Goal: Navigation & Orientation: Find specific page/section

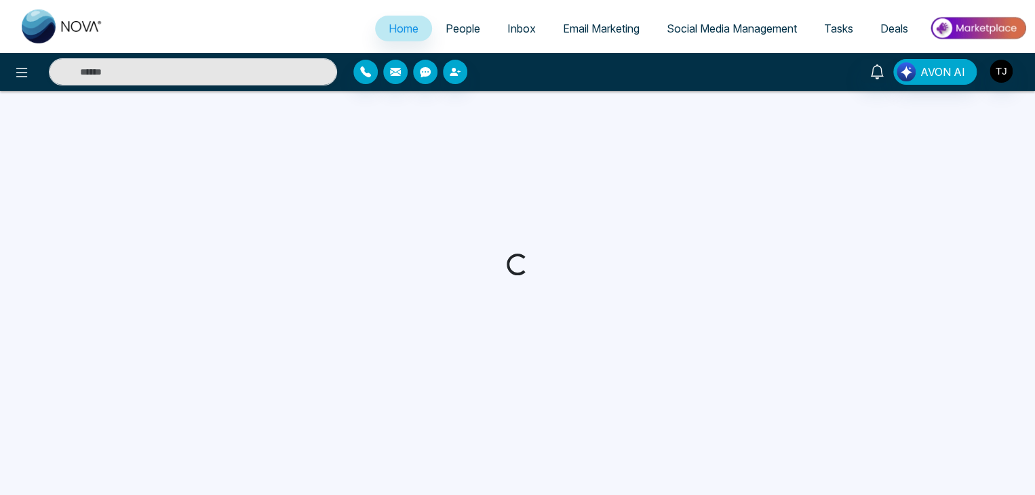
select select "*"
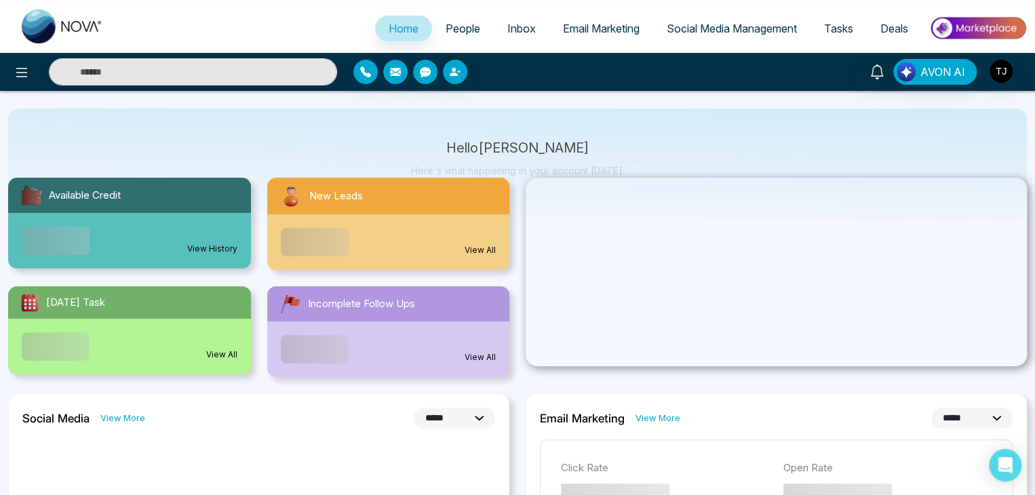
scroll to position [68, 0]
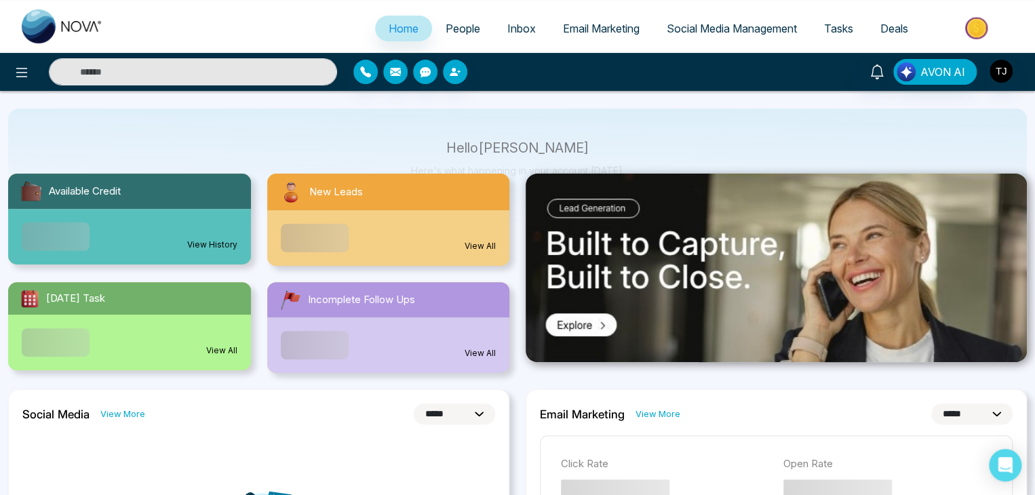
click at [460, 33] on span "People" at bounding box center [462, 29] width 35 height 14
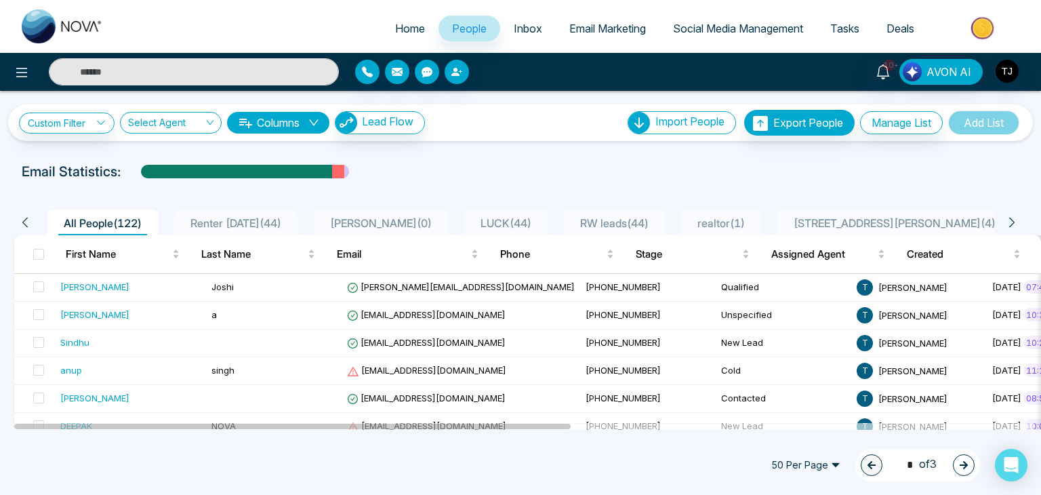
click at [910, 12] on ul "Home People Inbox Email Marketing Social Media Management Tasks Deals" at bounding box center [575, 29] width 917 height 37
click at [908, 24] on span "Deals" at bounding box center [901, 29] width 28 height 14
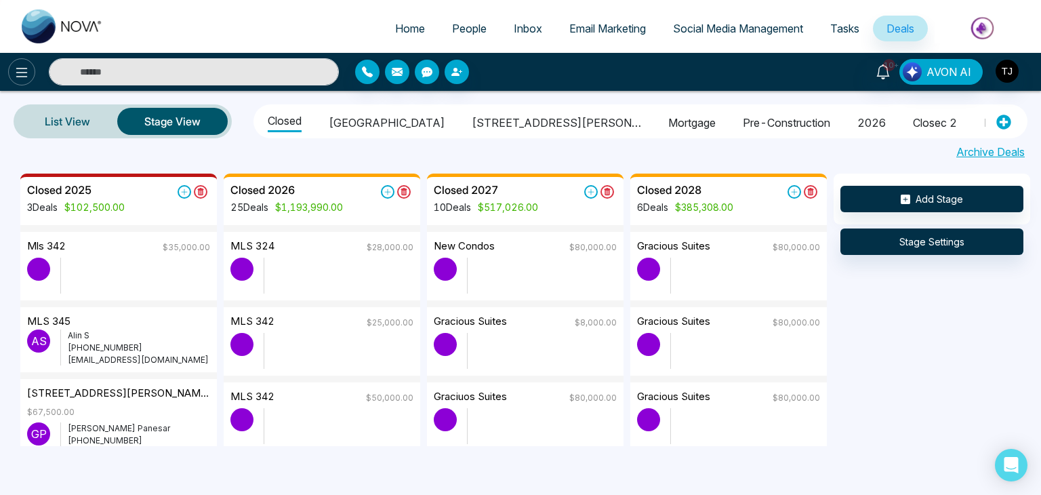
click at [19, 68] on icon at bounding box center [22, 72] width 16 height 16
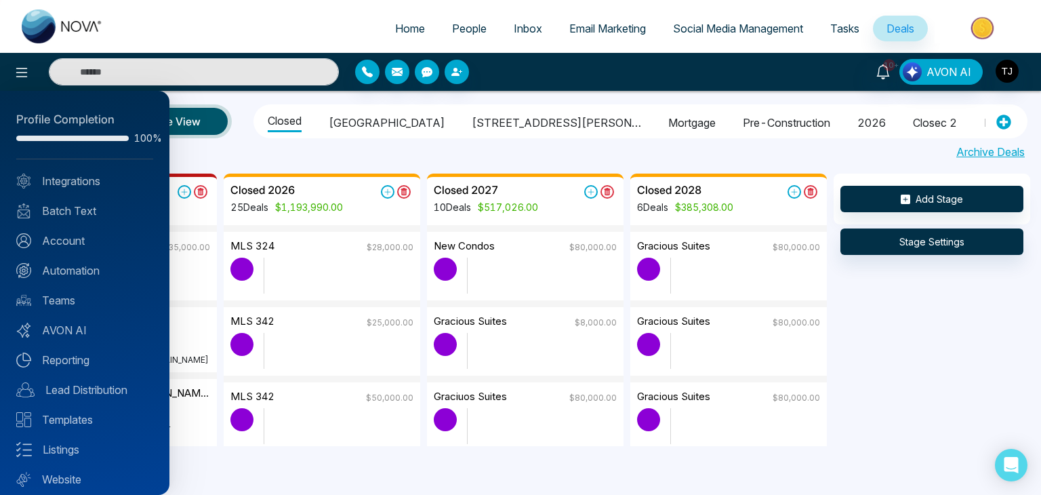
click at [22, 67] on div at bounding box center [520, 247] width 1041 height 495
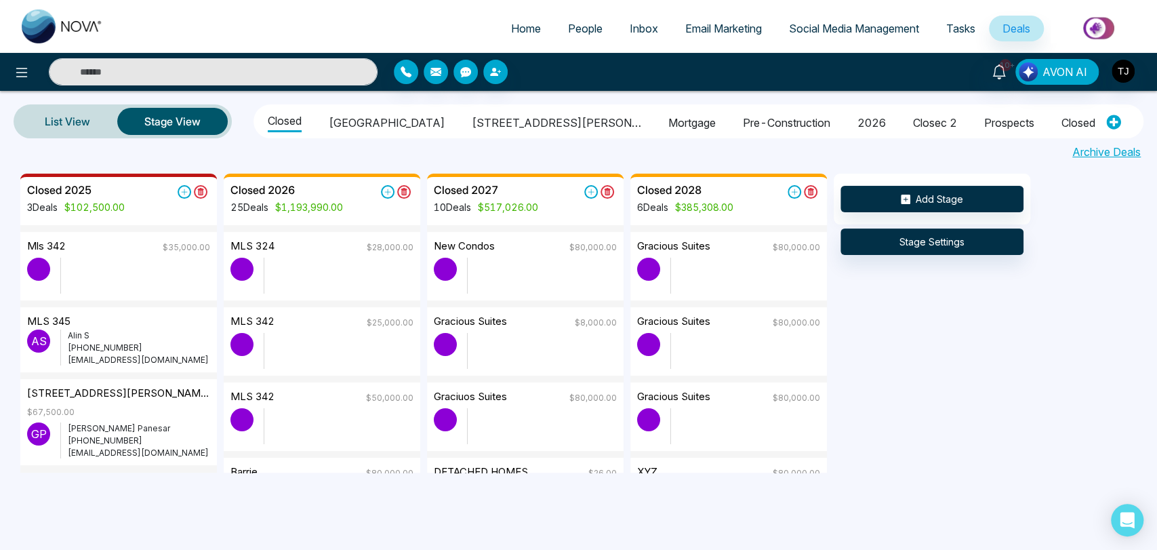
click at [743, 122] on li "pre-construction" at bounding box center [786, 120] width 87 height 23
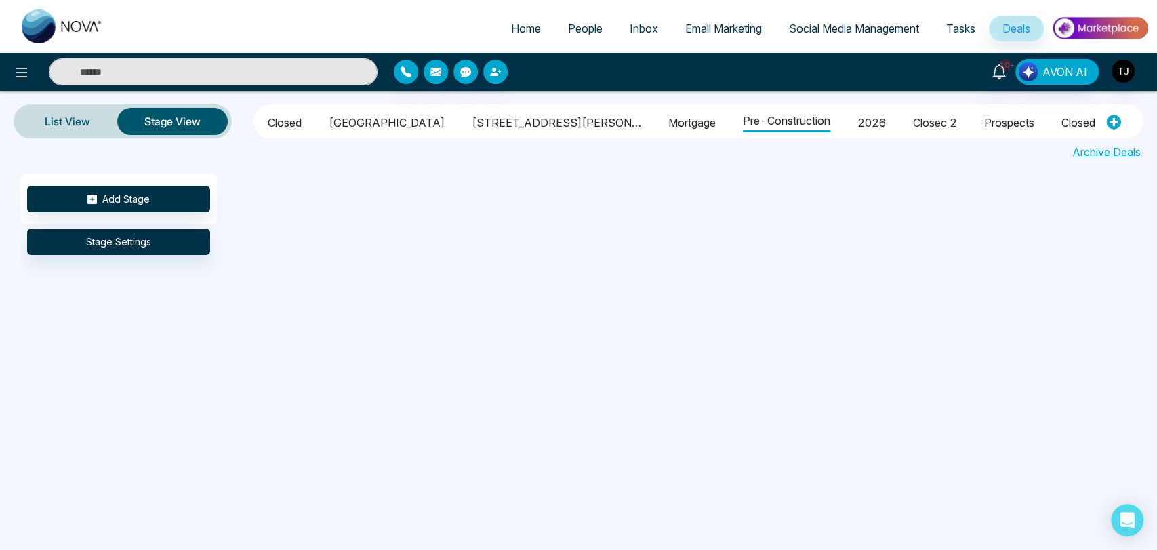
click at [298, 118] on li "Closed" at bounding box center [285, 120] width 34 height 23
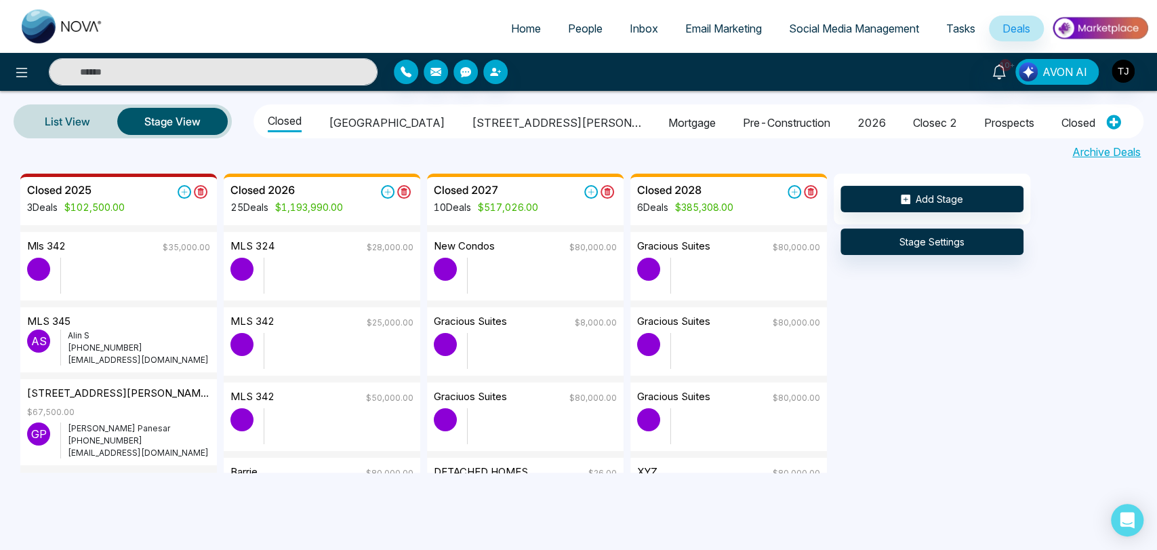
click at [965, 25] on span "Tasks" at bounding box center [961, 29] width 29 height 14
